Goal: Transaction & Acquisition: Purchase product/service

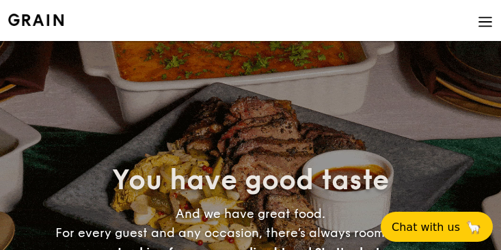
select select
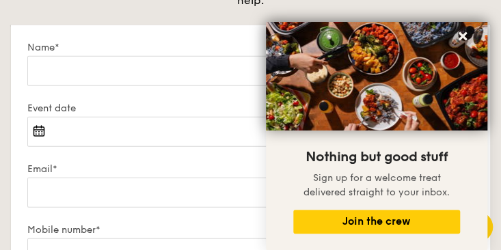
scroll to position [2323, 0]
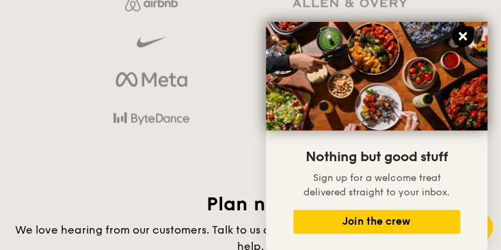
click at [463, 36] on icon at bounding box center [463, 36] width 8 height 8
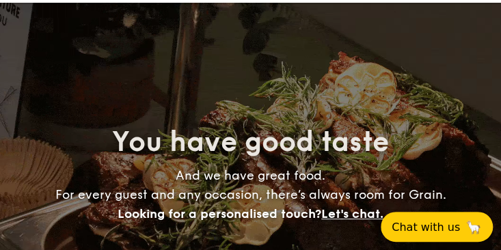
scroll to position [0, 0]
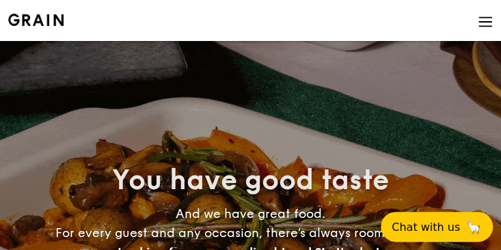
click at [489, 21] on img at bounding box center [485, 21] width 15 height 15
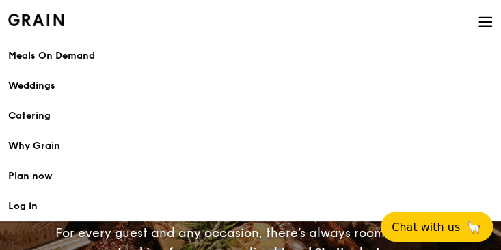
click at [41, 114] on h1 "Catering" at bounding box center [250, 116] width 485 height 14
click at [31, 118] on h1 "Catering" at bounding box center [250, 116] width 485 height 14
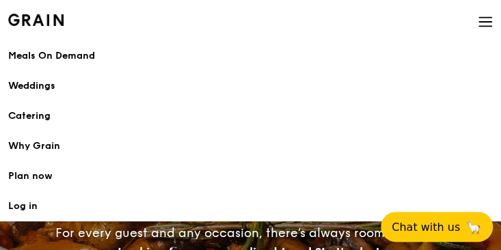
click at [48, 117] on h1 "Catering" at bounding box center [250, 116] width 485 height 14
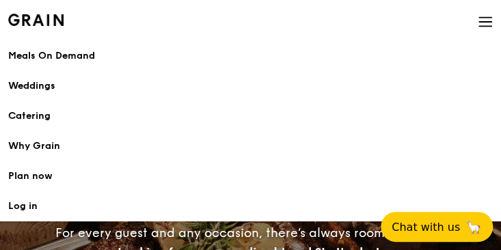
click at [36, 118] on h1 "Catering" at bounding box center [250, 116] width 485 height 14
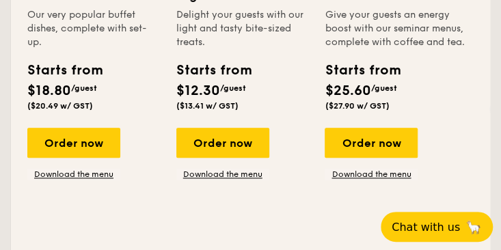
scroll to position [410, 0]
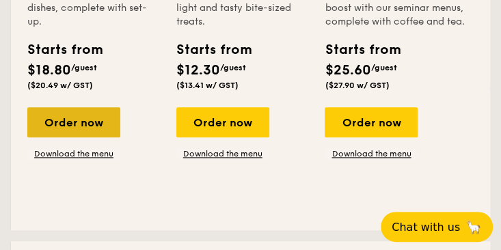
click at [89, 114] on div "Order now" at bounding box center [73, 122] width 93 height 30
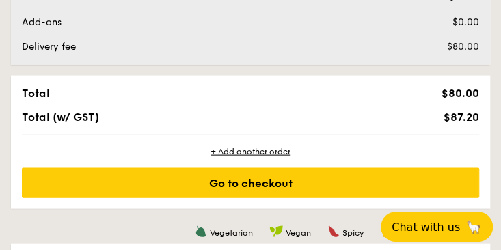
scroll to position [478, 0]
